Goal: Transaction & Acquisition: Download file/media

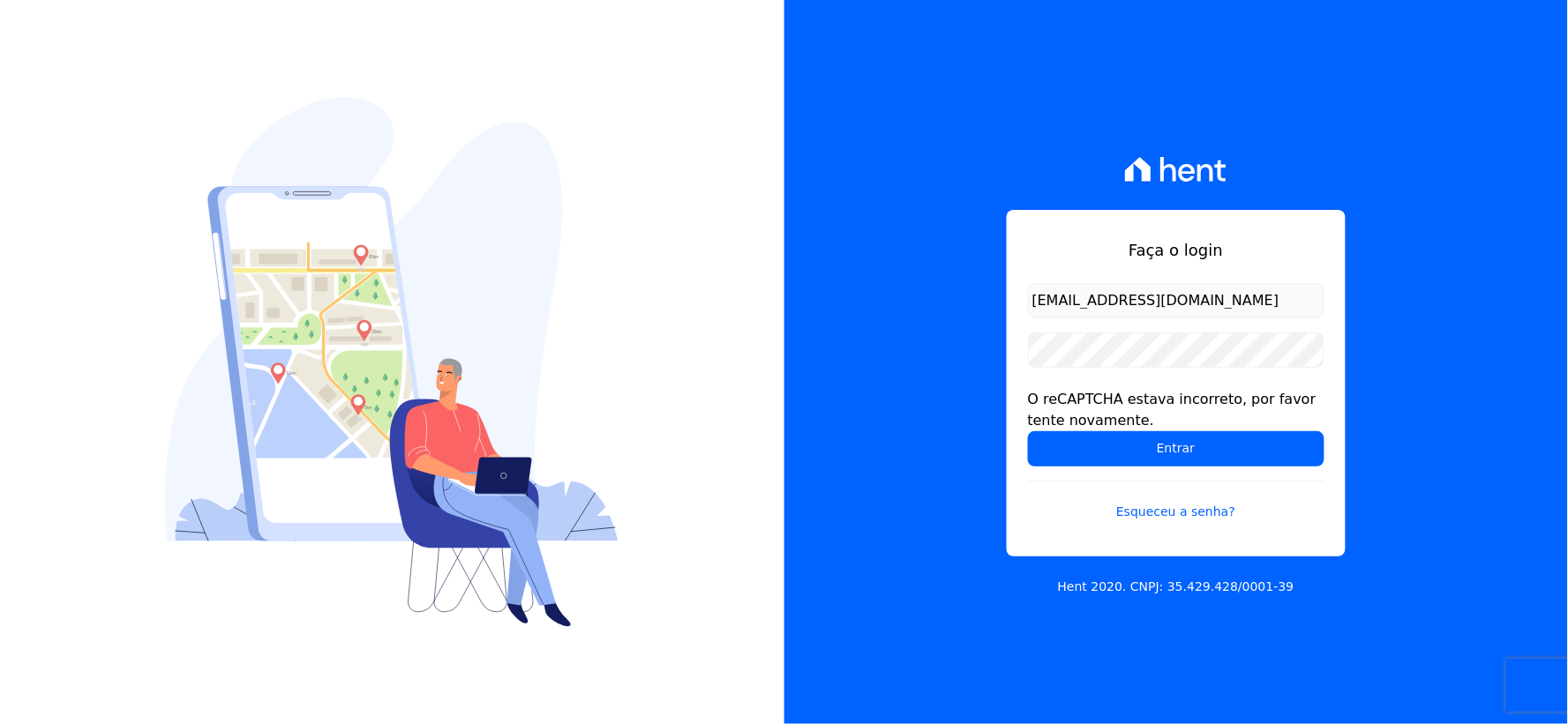
click at [1114, 368] on form "rh@cesariengenharia.com.br O reCAPTCHA estava incorreto, por favor tente novame…" at bounding box center [1176, 412] width 297 height 259
click at [1082, 445] on input "Entrar" at bounding box center [1176, 448] width 297 height 35
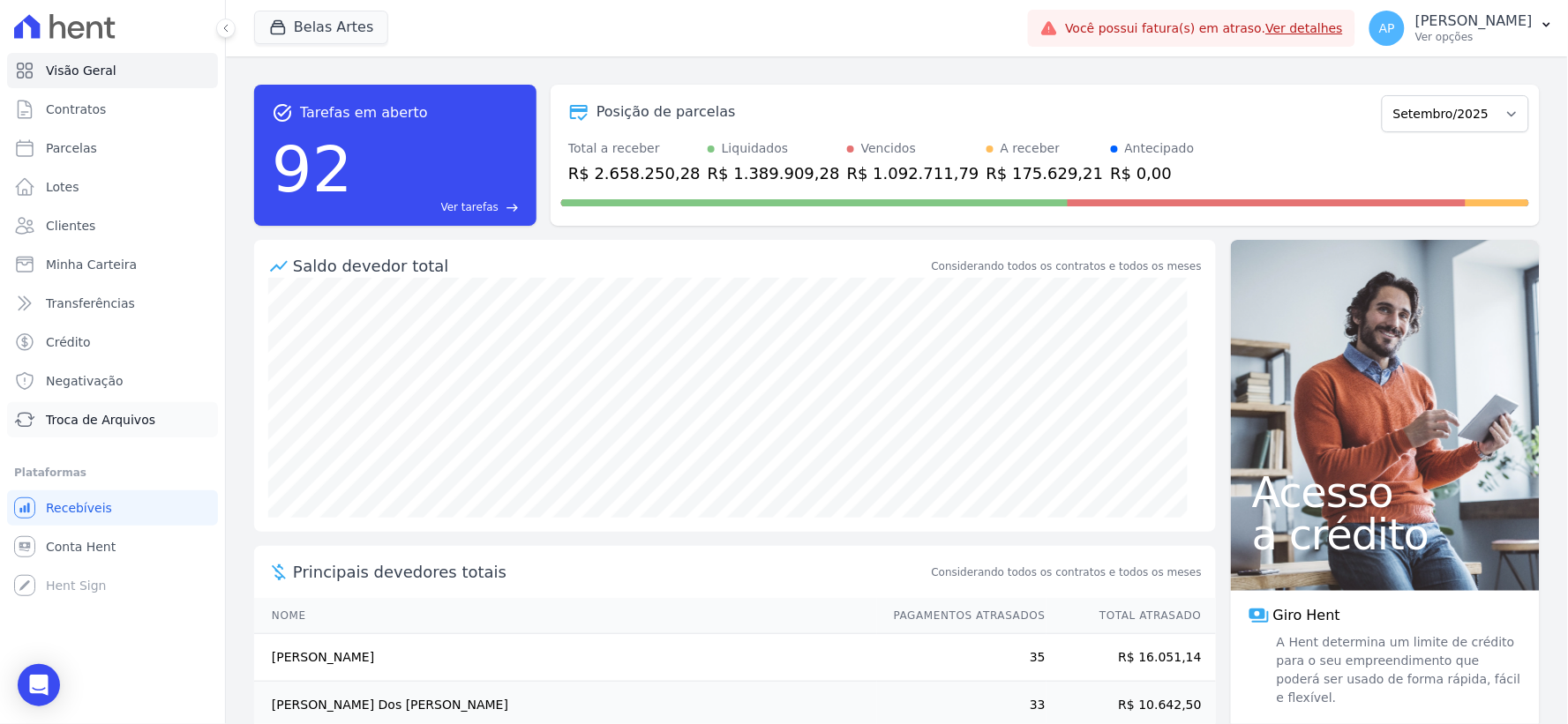
click at [128, 426] on span "Troca de Arquivos" at bounding box center [100, 420] width 109 height 18
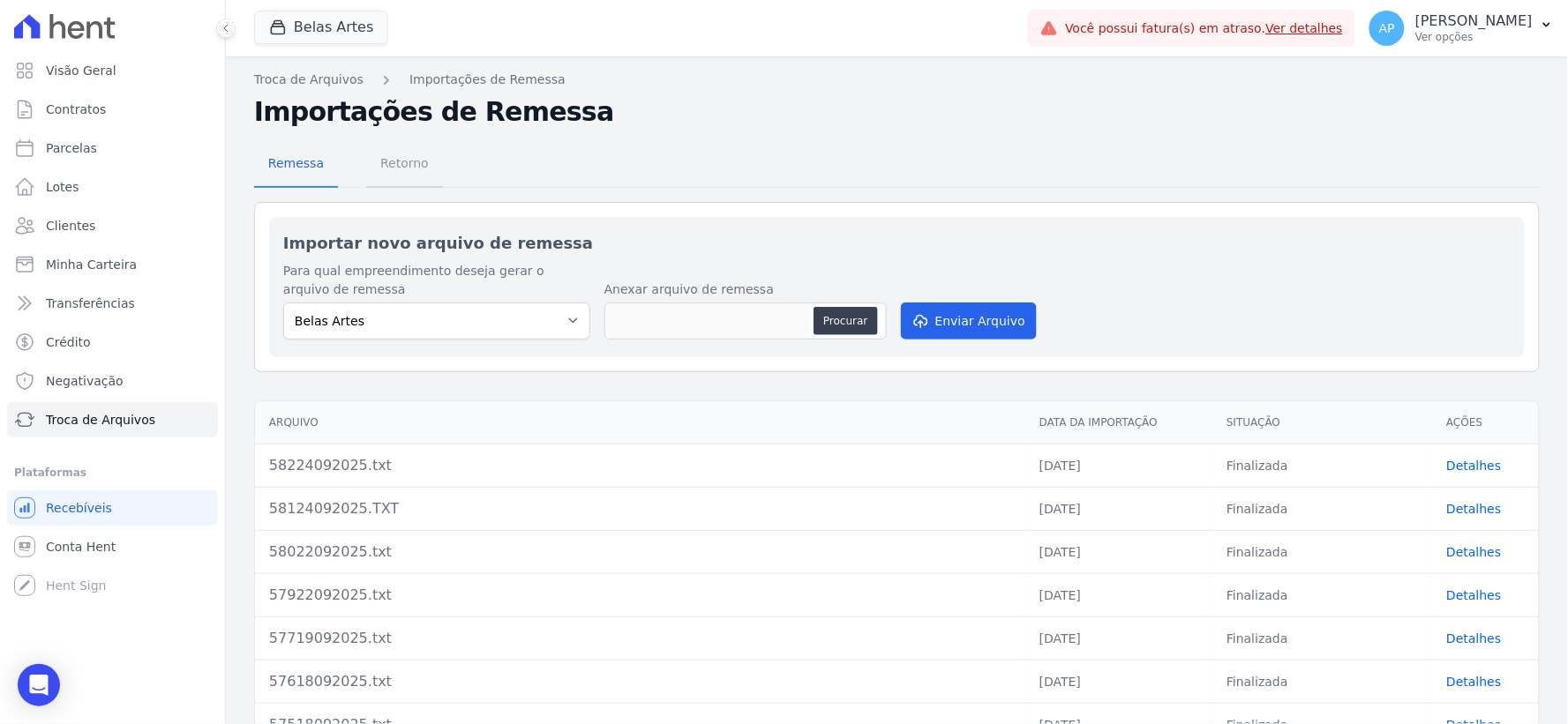
click at [411, 163] on span "Retorno" at bounding box center [404, 162] width 70 height 35
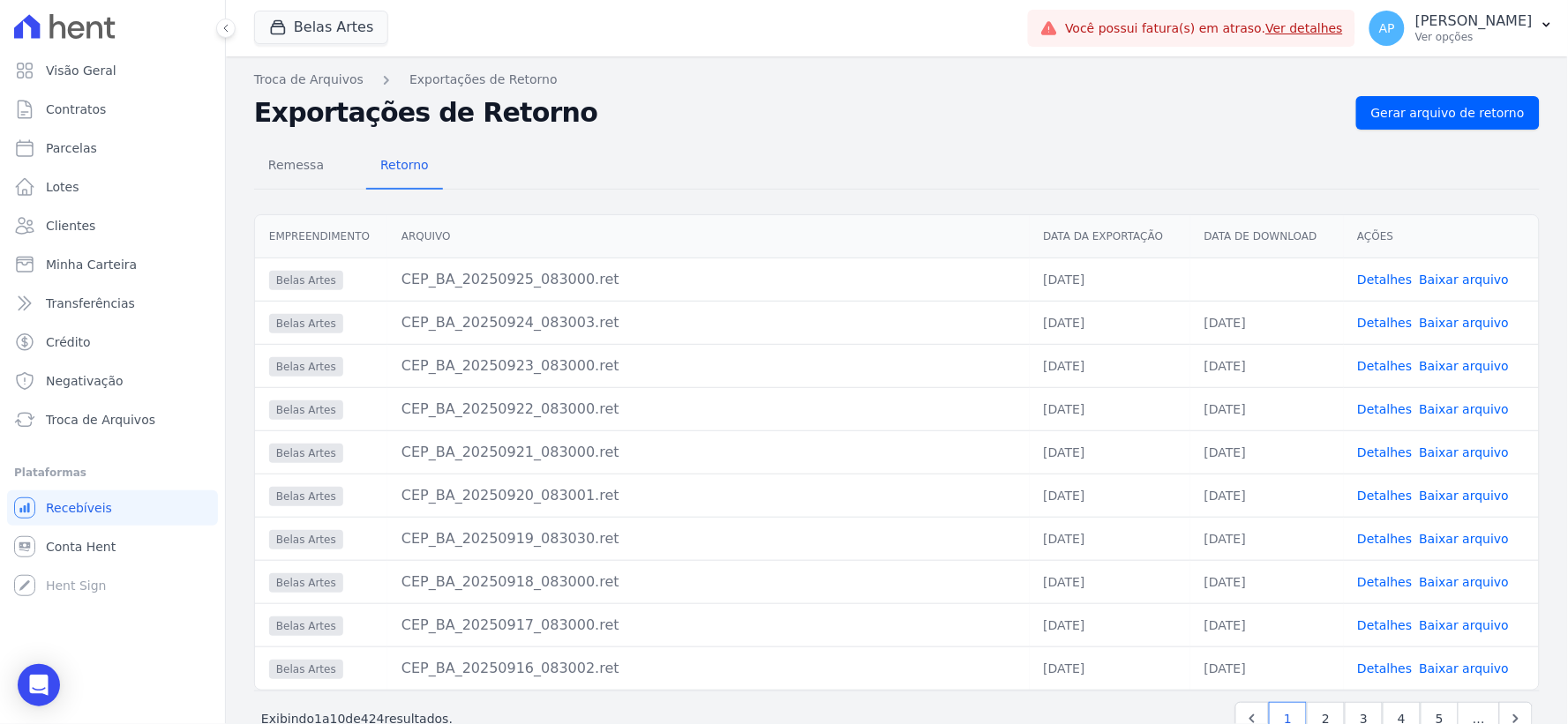
click at [1446, 279] on link "Baixar arquivo" at bounding box center [1465, 280] width 90 height 14
